Goal: Information Seeking & Learning: Learn about a topic

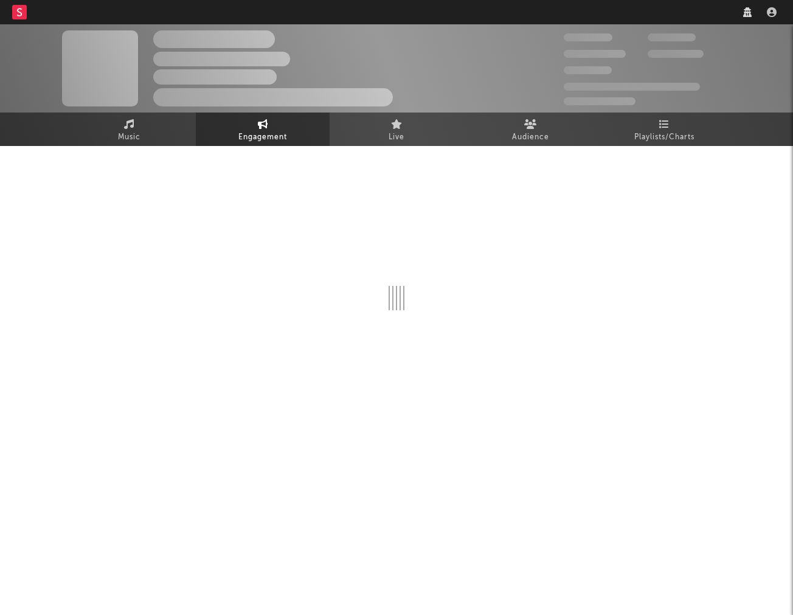
select select "1w"
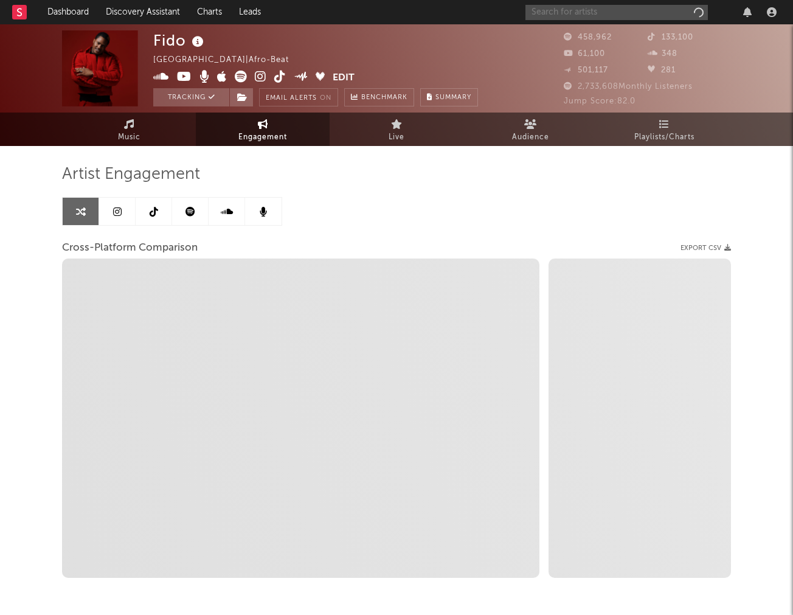
click at [628, 11] on input "text" at bounding box center [616, 12] width 182 height 15
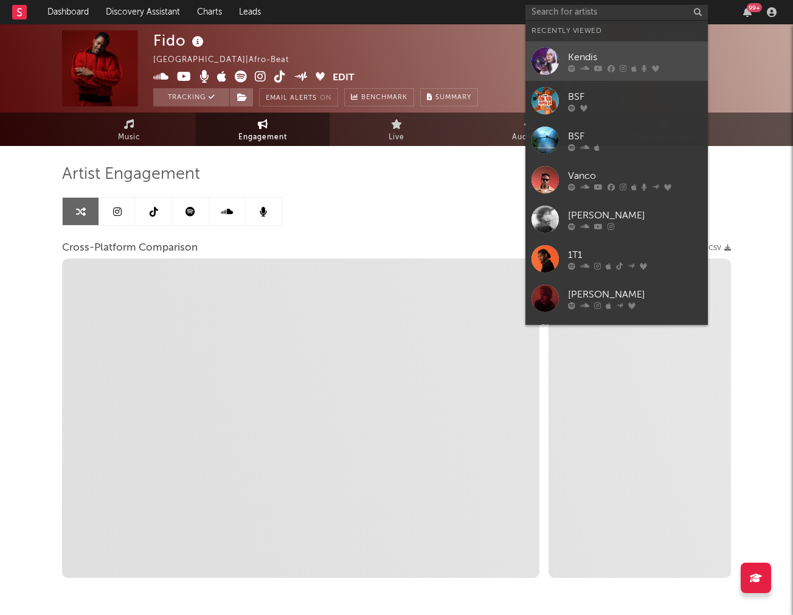
click at [600, 58] on div "Kendis" at bounding box center [635, 57] width 134 height 15
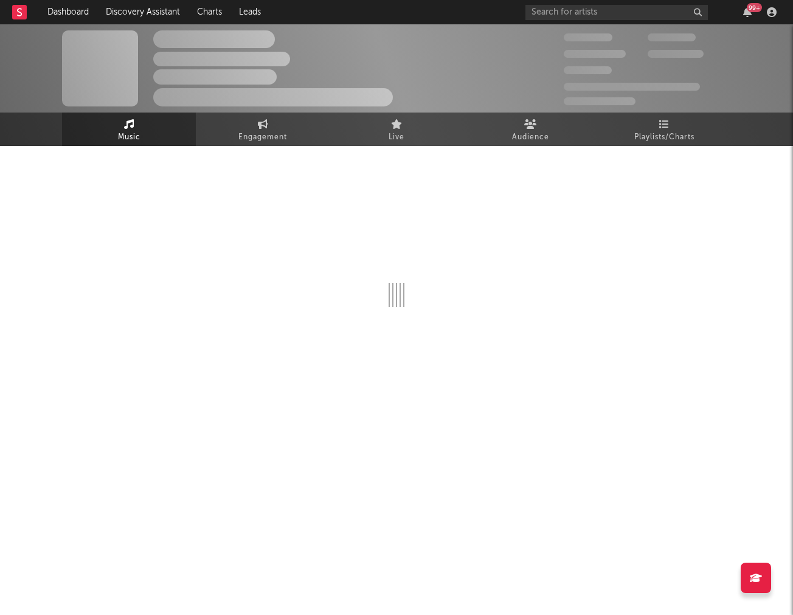
select select "6m"
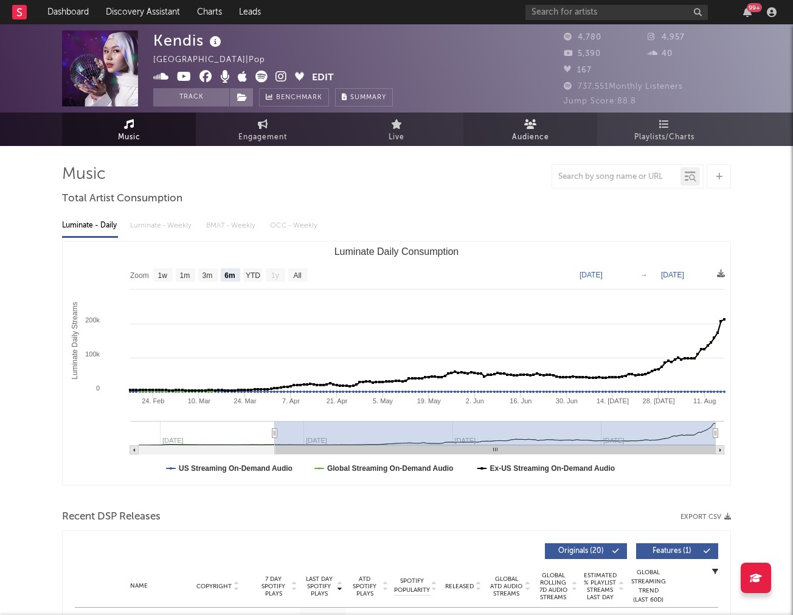
click at [547, 122] on link "Audience" at bounding box center [530, 128] width 134 height 33
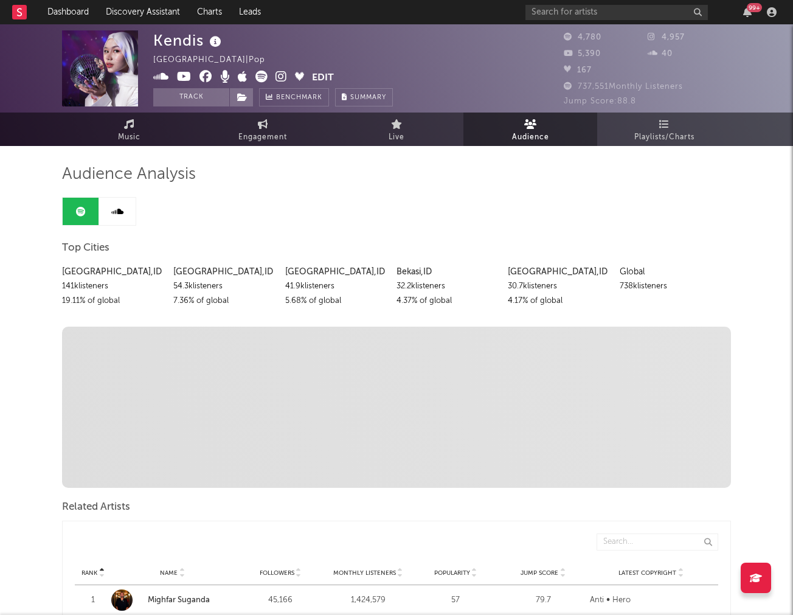
scroll to position [170, 0]
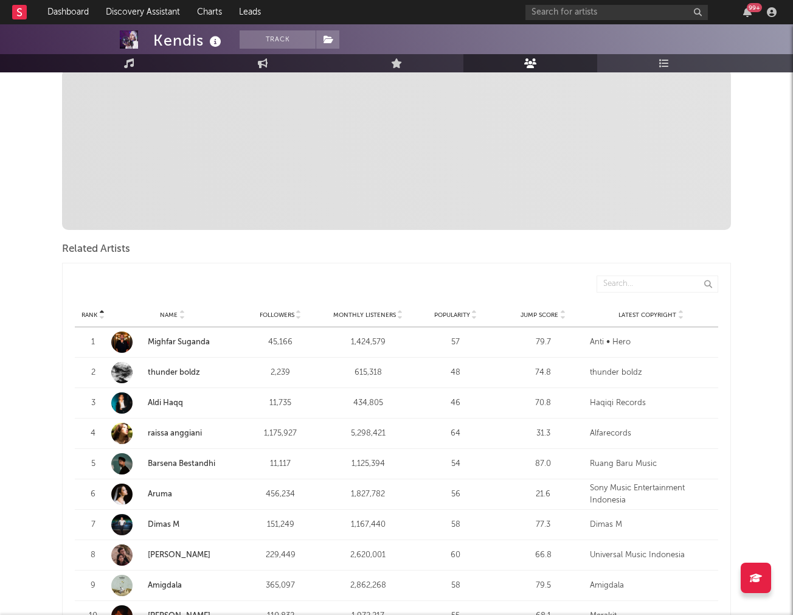
click at [382, 308] on div "Rank Name Followers Monthly Listeners Popularity Jump Score Latest Copyright" at bounding box center [396, 315] width 643 height 24
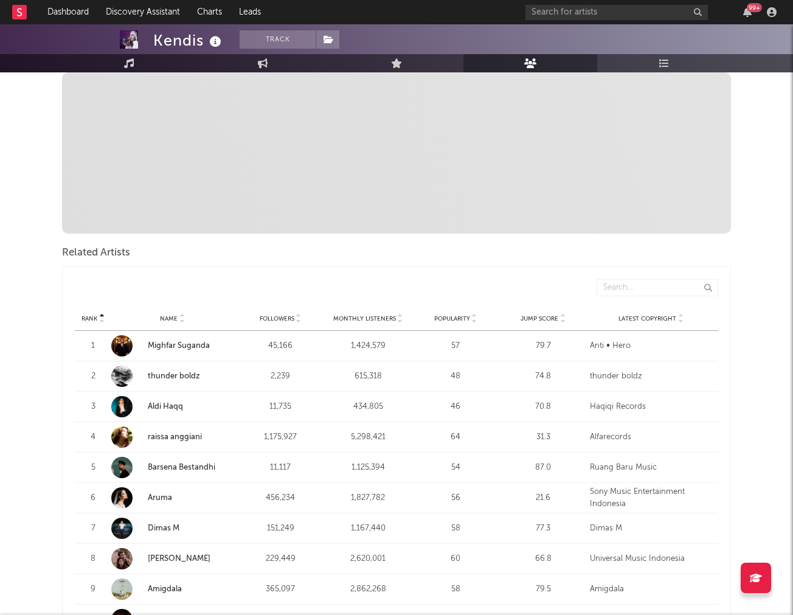
click at [376, 312] on div "Rank Name Followers Monthly Listeners Popularity Jump Score Latest Copyright" at bounding box center [396, 318] width 643 height 24
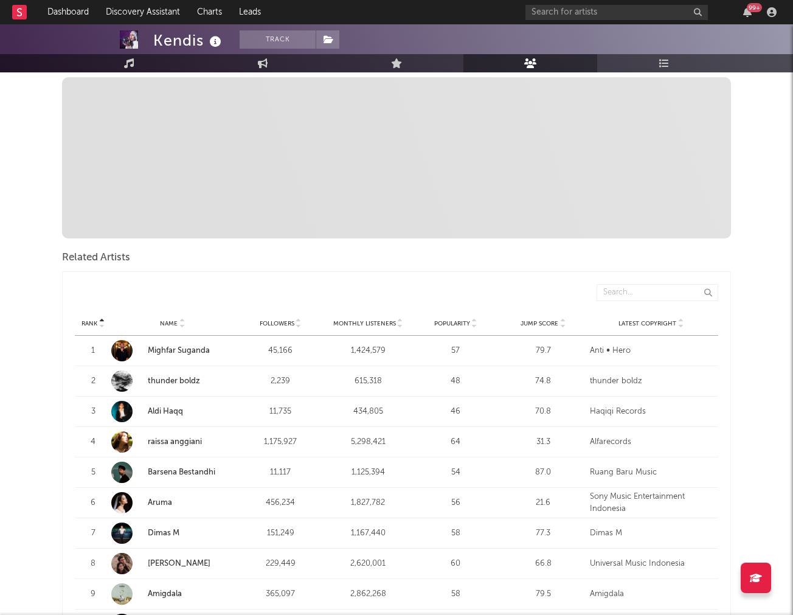
click at [373, 319] on div "Monthly Listeners" at bounding box center [367, 323] width 81 height 9
